Goal: Task Accomplishment & Management: Complete application form

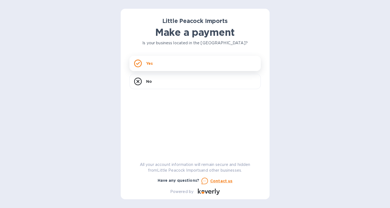
click at [148, 66] on p "Yes" at bounding box center [149, 63] width 7 height 5
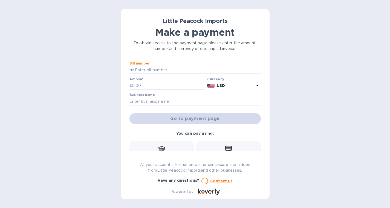
click at [148, 66] on input "text" at bounding box center [197, 70] width 127 height 8
paste input "LP2507162"
type input "LP2507162"
click at [164, 83] on input "text" at bounding box center [168, 86] width 73 height 8
type input "1,172"
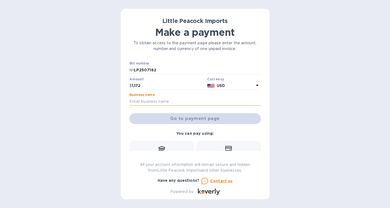
click at [138, 103] on input "text" at bounding box center [194, 101] width 131 height 8
type input "Wine at Five"
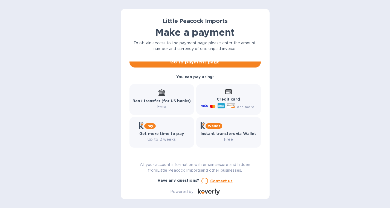
scroll to position [49, 0]
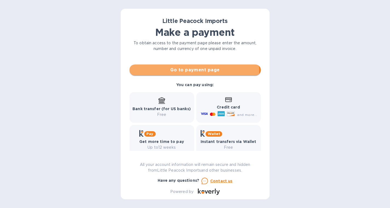
click at [166, 72] on span "Go to payment page" at bounding box center [195, 70] width 123 height 7
